Goal: Communication & Community: Answer question/provide support

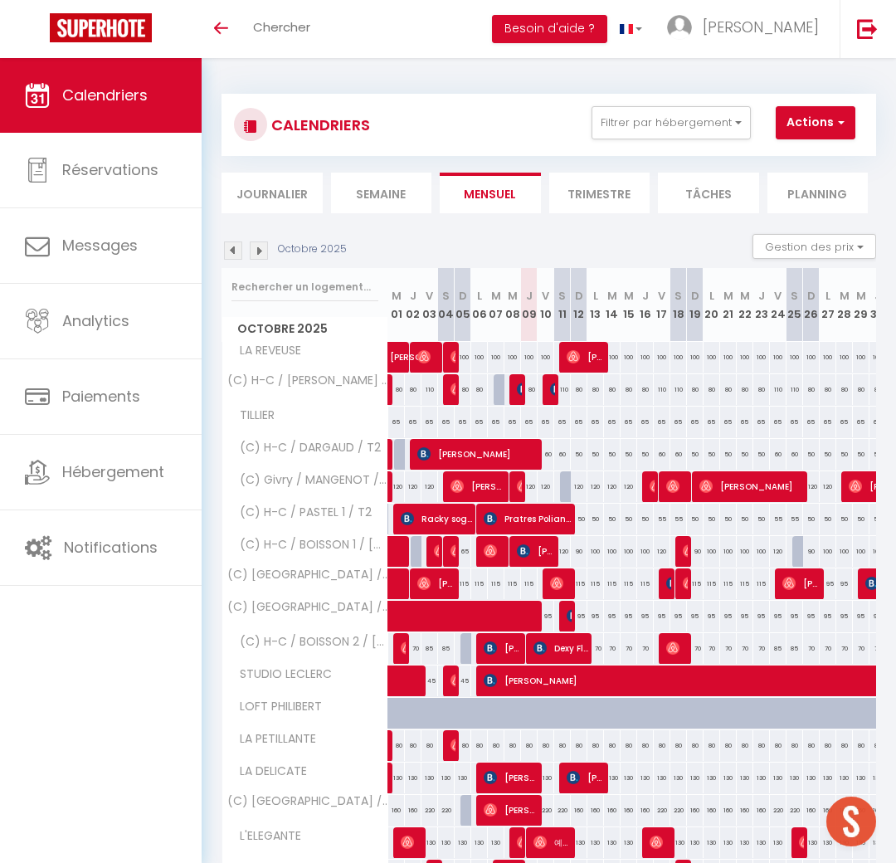
click at [279, 302] on div at bounding box center [304, 287] width 165 height 38
click at [283, 292] on input "text" at bounding box center [305, 287] width 147 height 30
type input "nom"
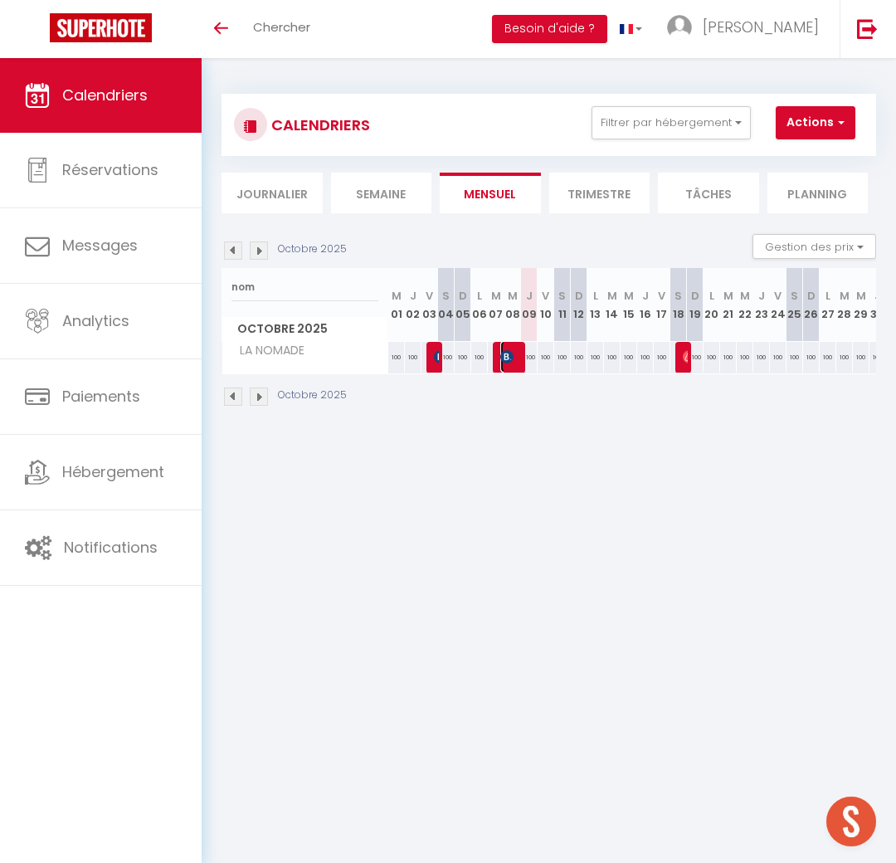
click at [519, 358] on span "[PERSON_NAME]" at bounding box center [511, 357] width 22 height 32
select select "OK"
select select "KO"
select select "0"
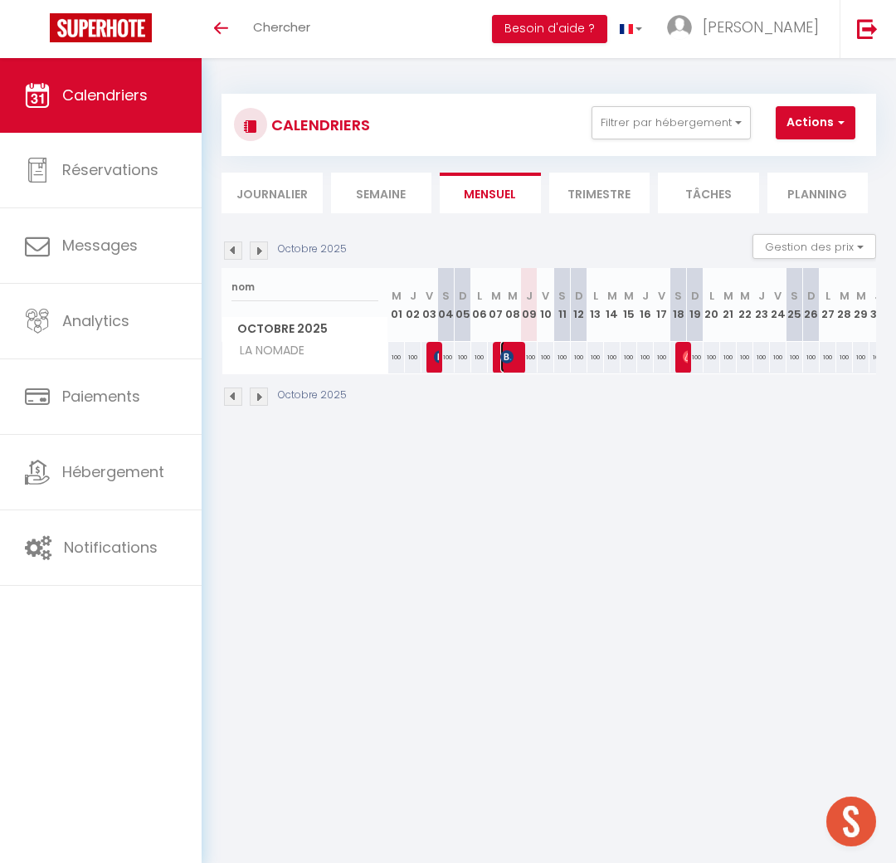
select select "1"
select select
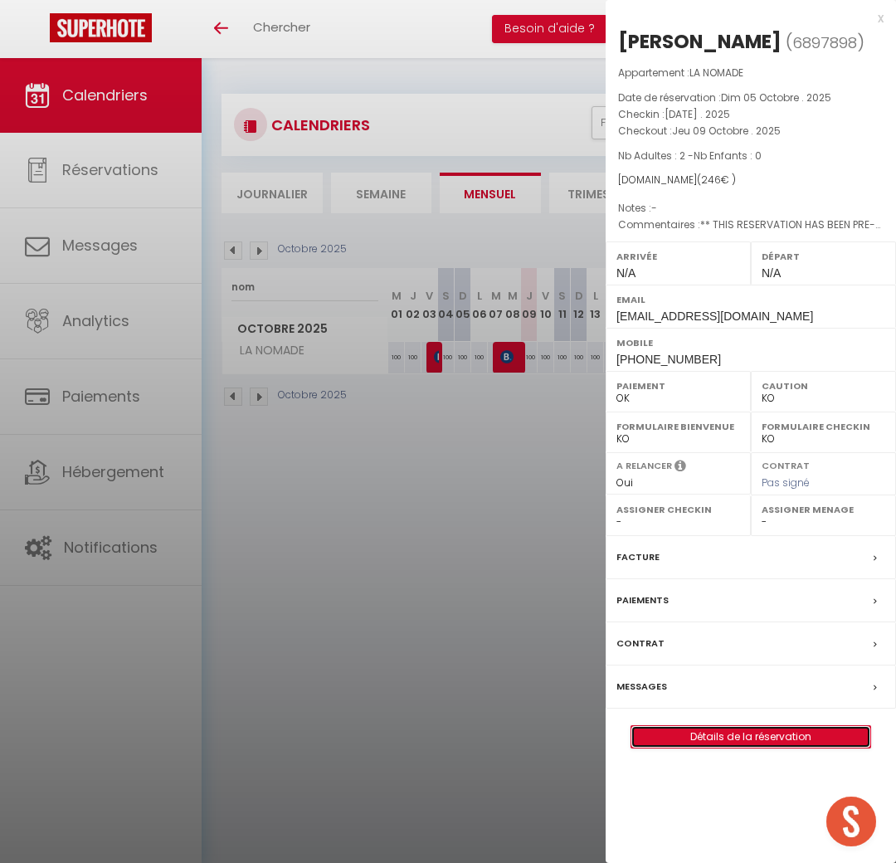
click at [715, 737] on link "Détails de la réservation" at bounding box center [751, 737] width 239 height 22
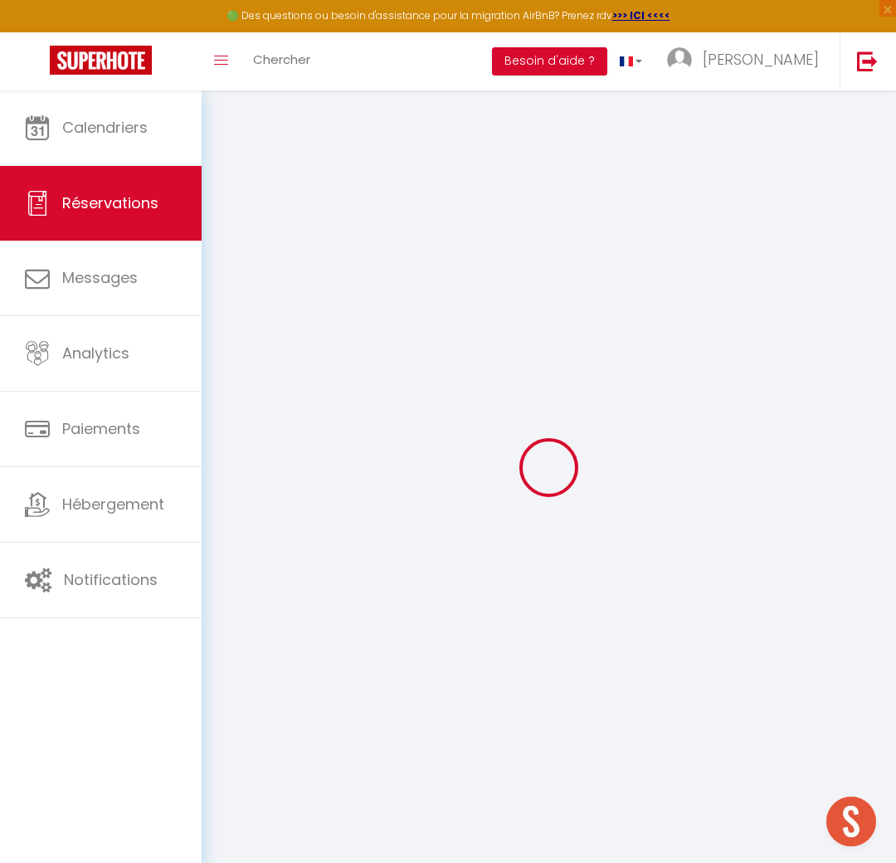
select select "cleaning"
select select
checkbox input "false"
select select
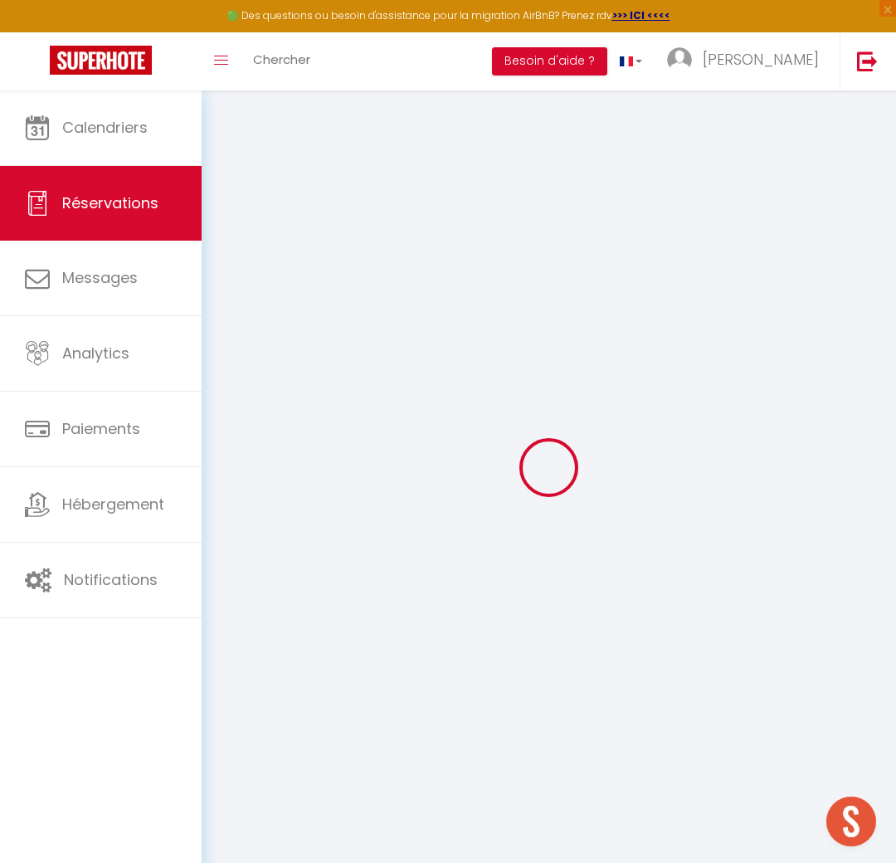
select select
checkbox input "false"
type textarea "** THIS RESERVATION HAS BEEN PRE-PAID ** You have a booker that would like free…"
type input "42"
select select
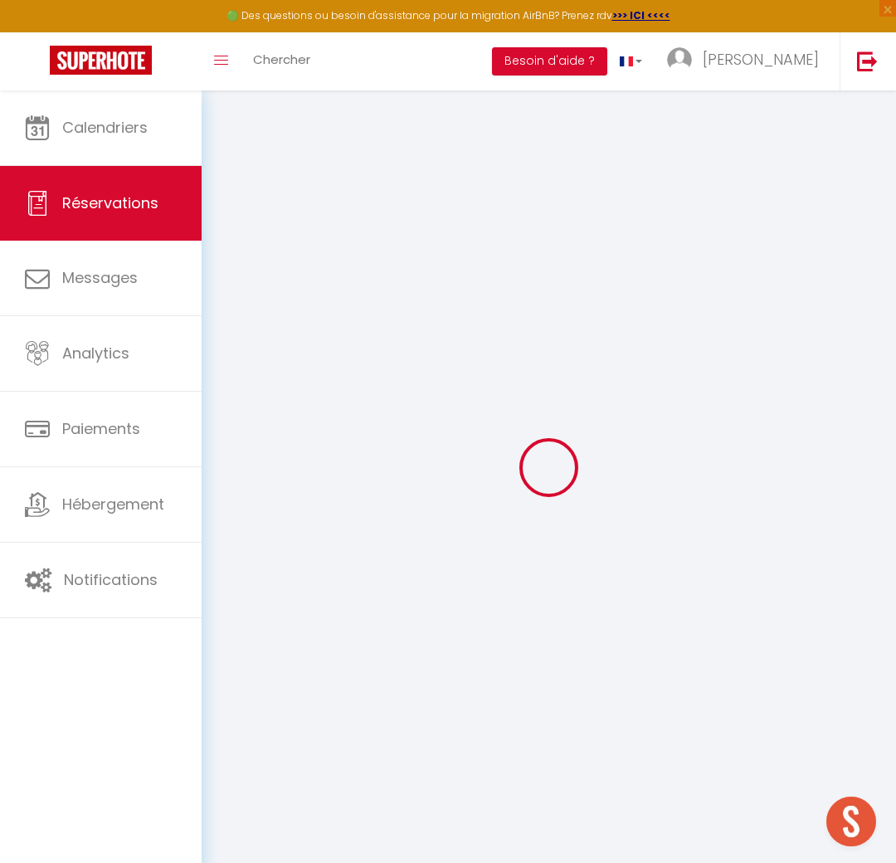
select select
checkbox input "false"
select select
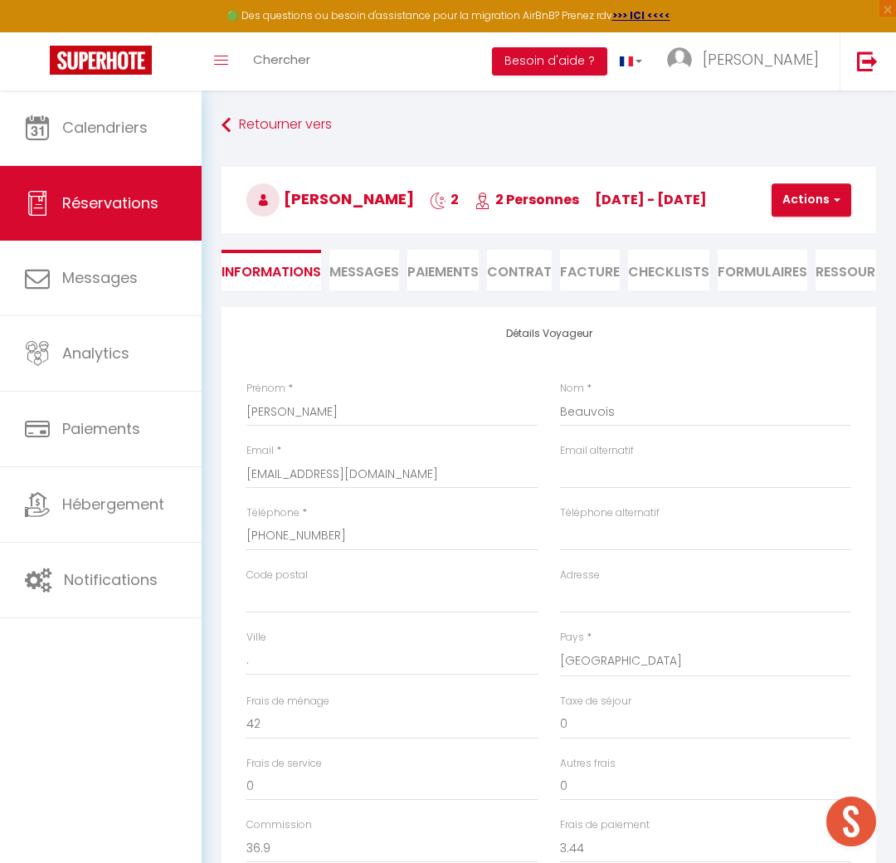
click at [581, 277] on li "Facture" at bounding box center [590, 270] width 60 height 41
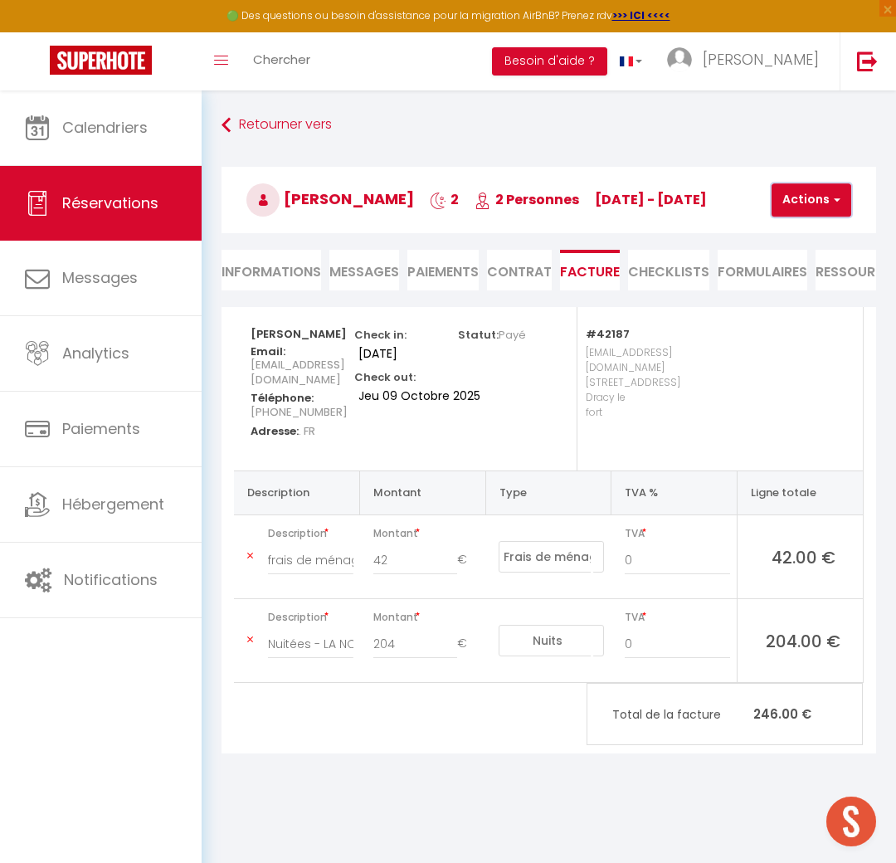
click at [803, 203] on button "Actions" at bounding box center [812, 199] width 80 height 33
click at [366, 276] on span "Messages" at bounding box center [364, 271] width 70 height 19
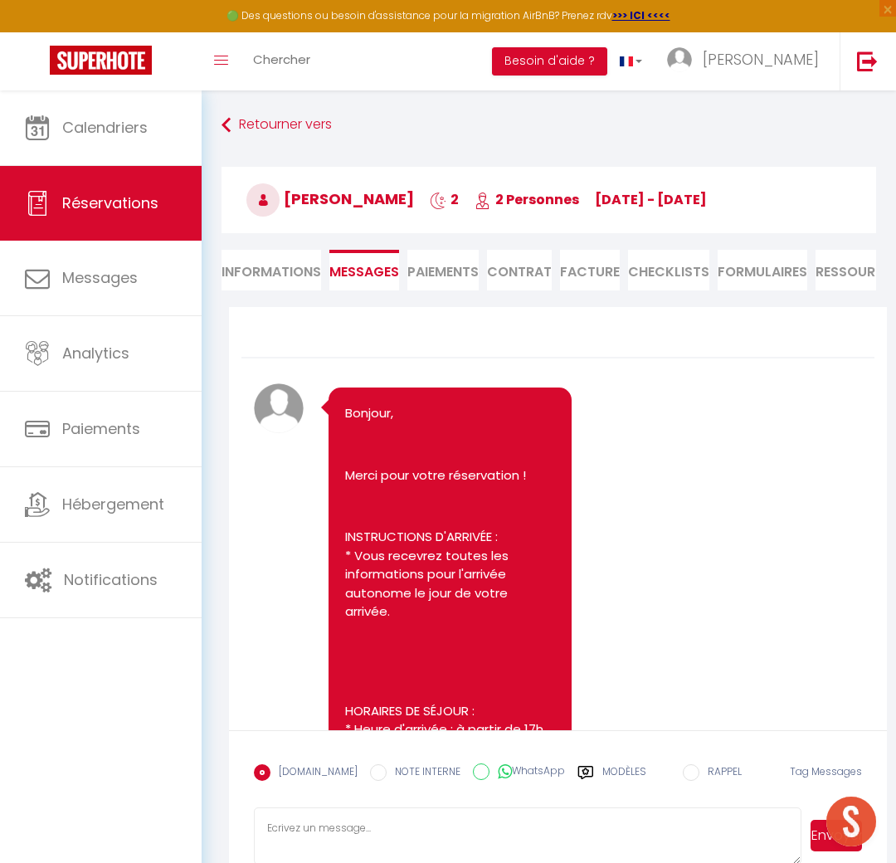
select select
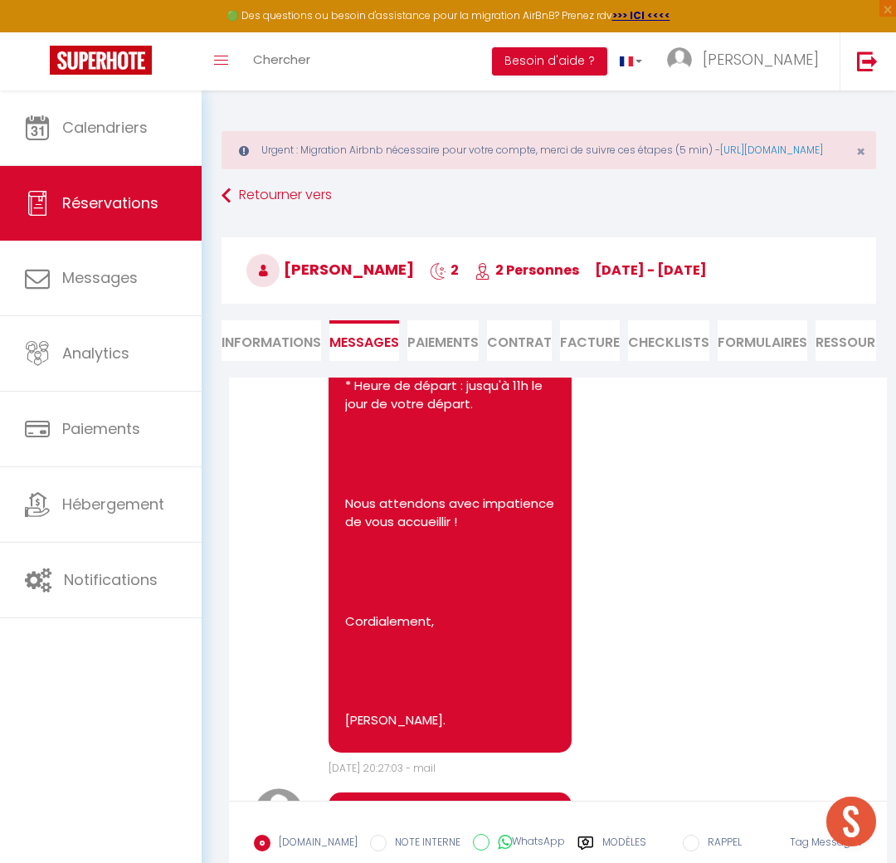
select select
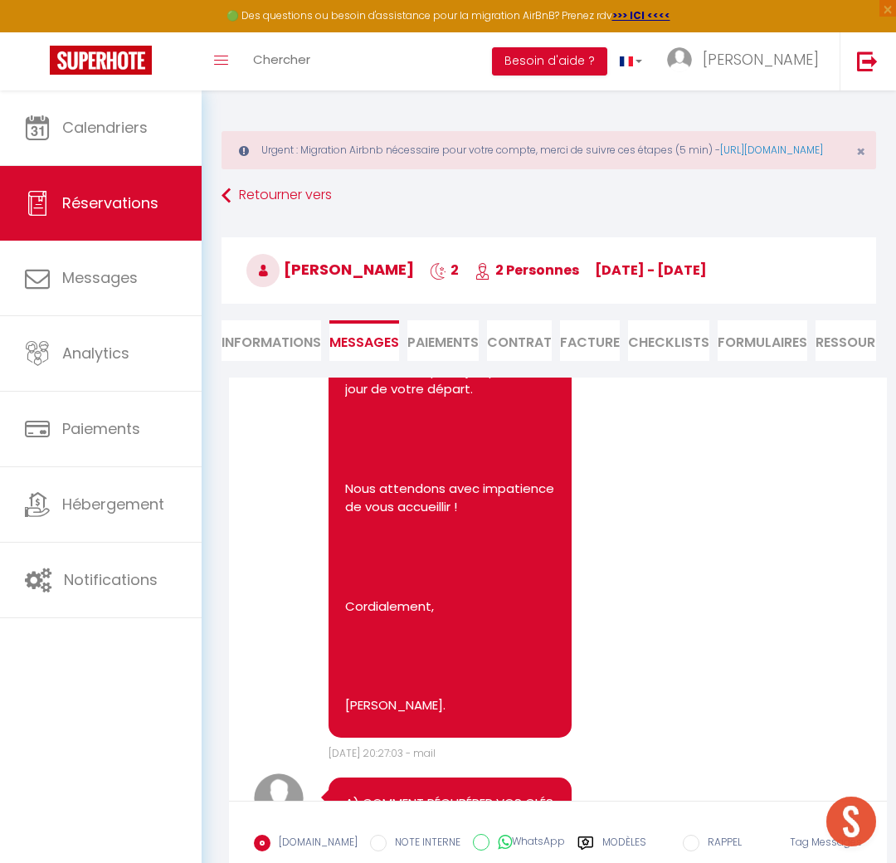
scroll to position [455, 0]
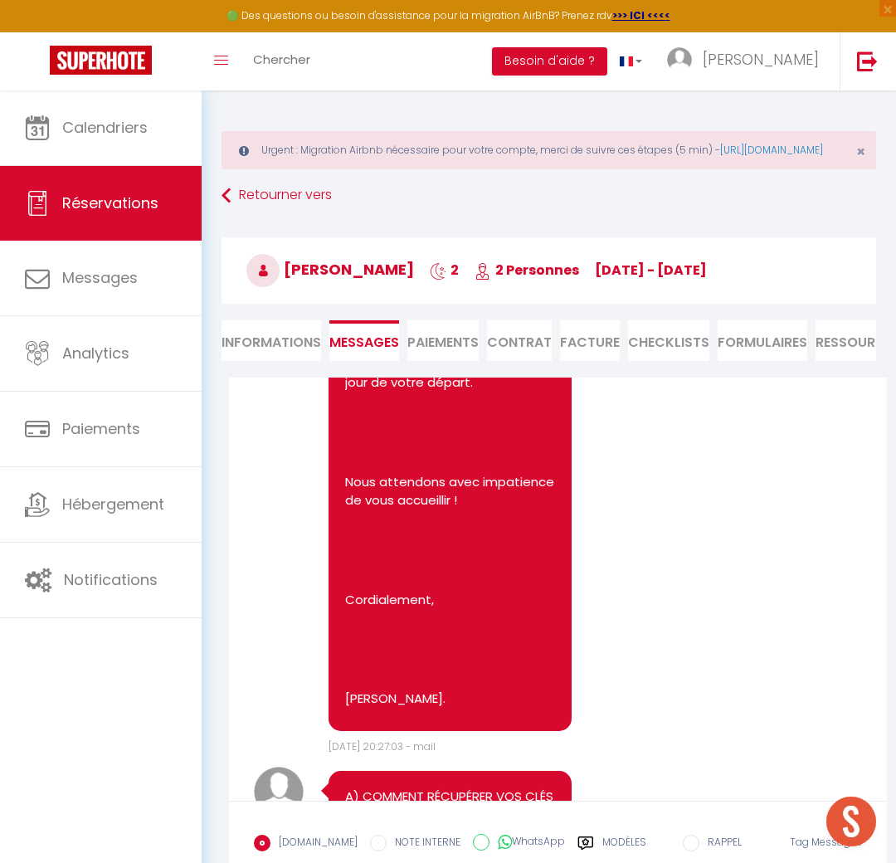
click at [290, 354] on li "Informations" at bounding box center [272, 340] width 100 height 41
select select
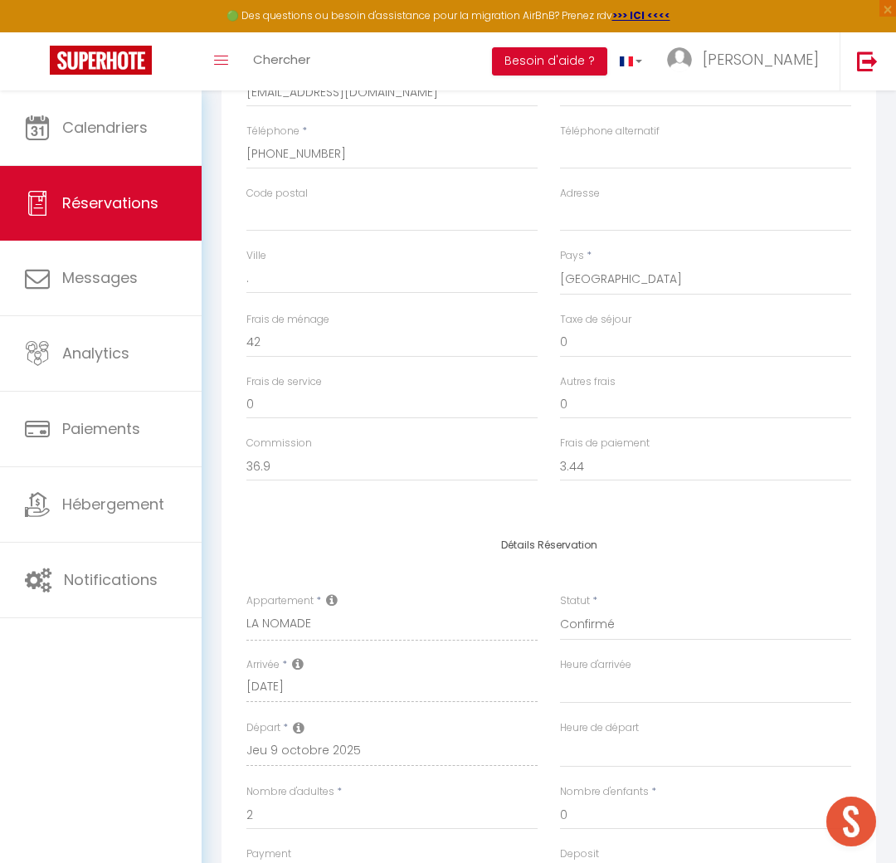
select select
checkbox input "false"
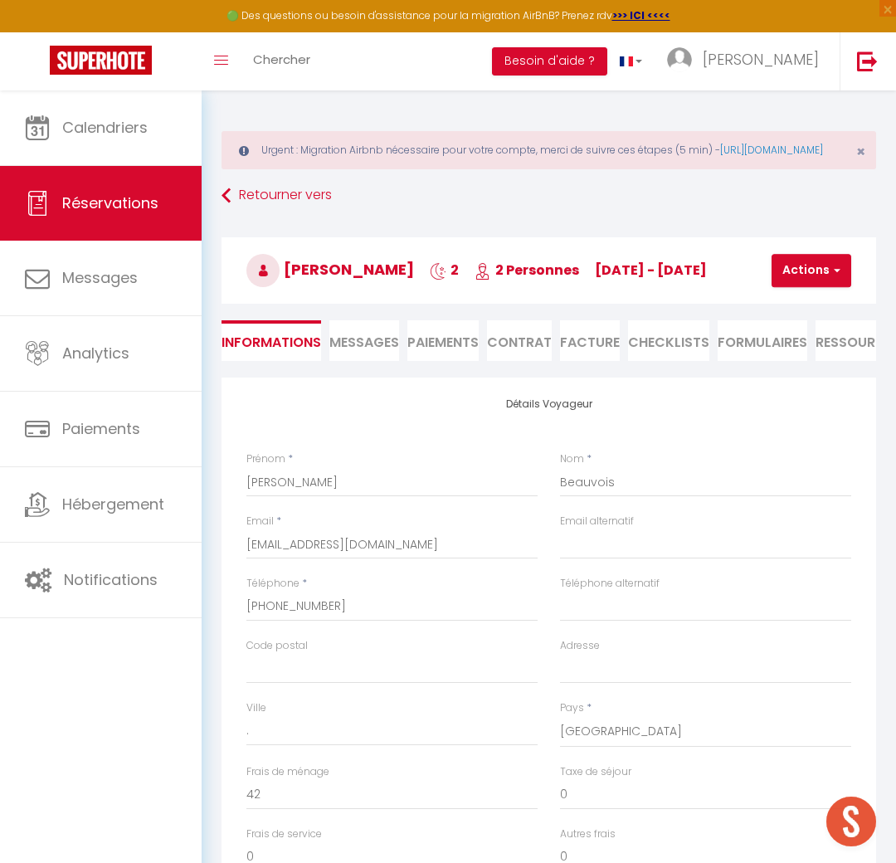
click at [378, 352] on span "Messages" at bounding box center [364, 342] width 70 height 19
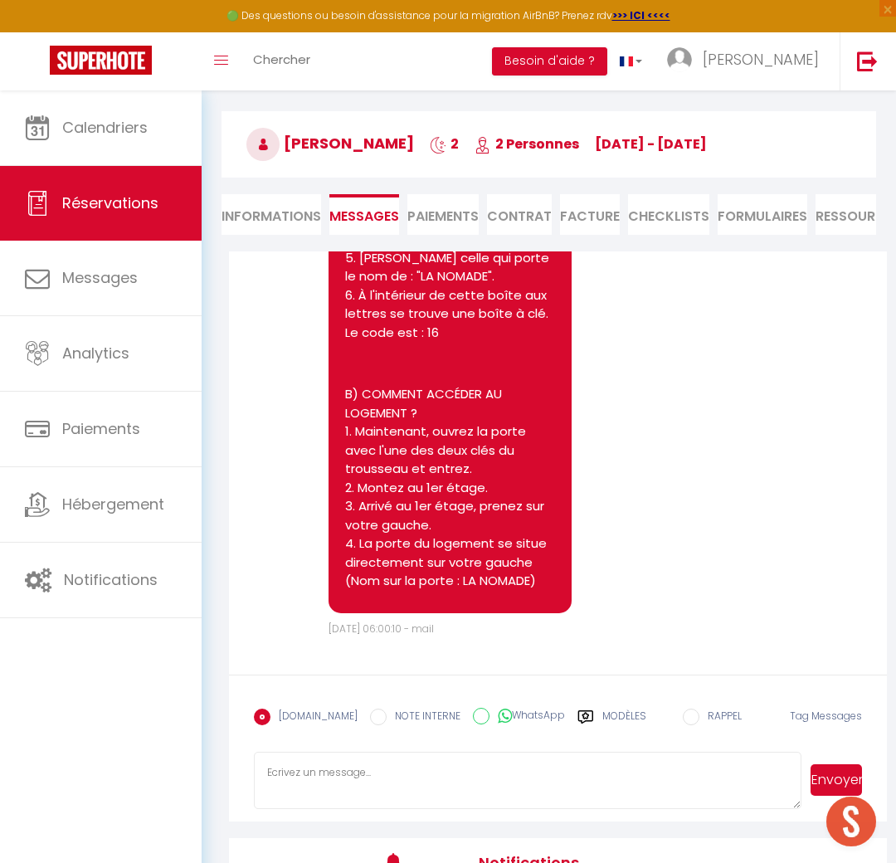
scroll to position [127, 0]
click at [377, 787] on textarea at bounding box center [528, 780] width 548 height 58
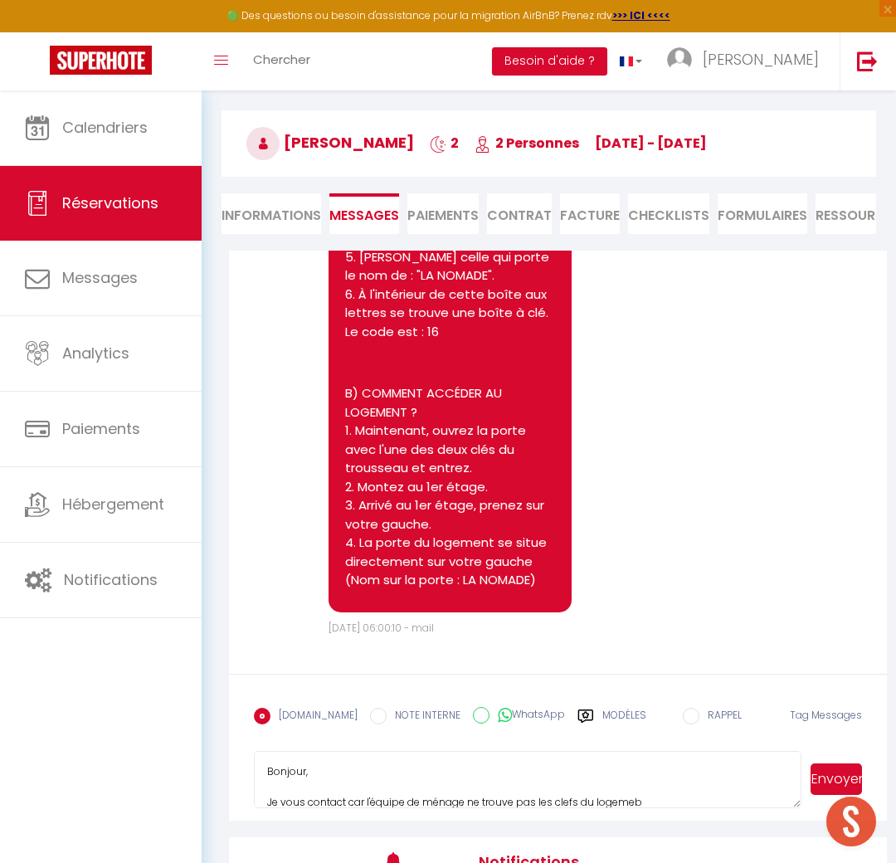
scroll to position [2, 0]
type textarea "Bonjour, Je vous contact car l'équipe de ménage ne trouve pas les clefs du loge…"
click at [827, 791] on button "Envoyer" at bounding box center [836, 780] width 51 height 32
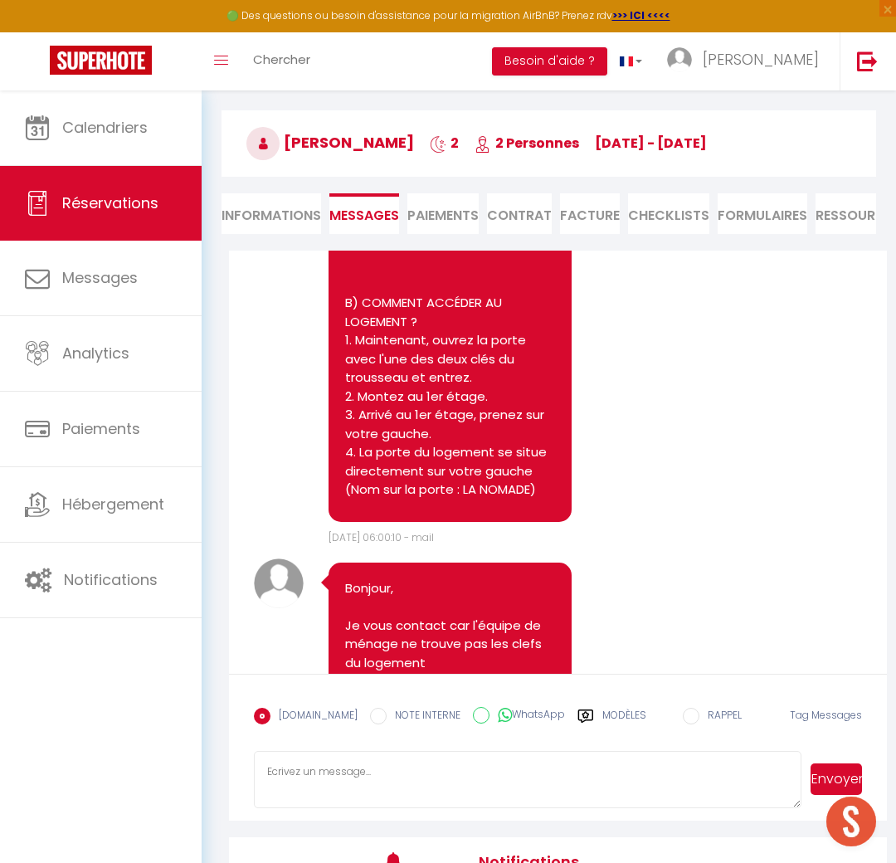
scroll to position [1259, 0]
